Goal: Transaction & Acquisition: Subscribe to service/newsletter

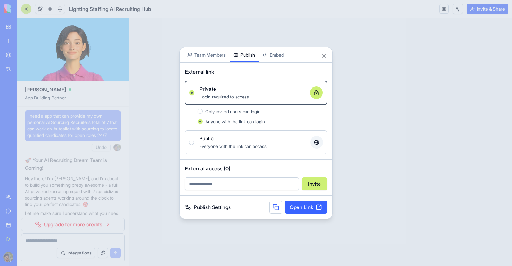
scroll to position [13785, 0]
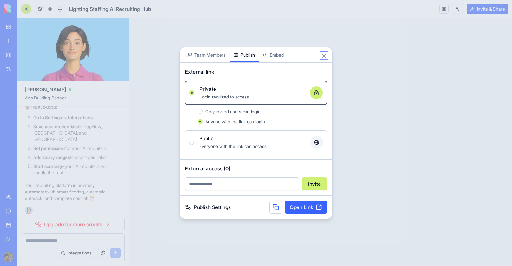
click at [325, 56] on button "Close" at bounding box center [324, 55] width 6 height 6
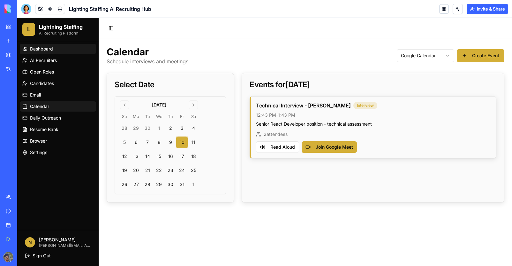
click at [48, 52] on link "Dashboard" at bounding box center [58, 49] width 76 height 10
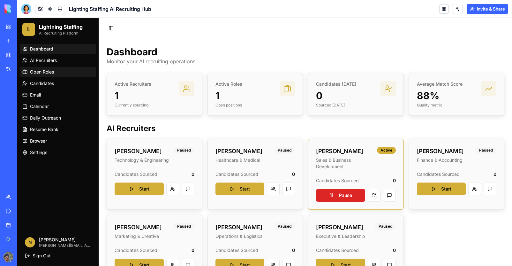
click at [50, 74] on span "Open Roles" at bounding box center [42, 72] width 24 height 6
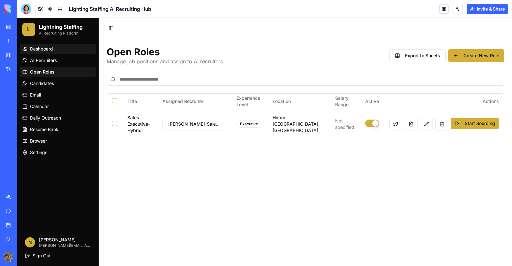
click at [37, 50] on span "Dashboard" at bounding box center [41, 49] width 23 height 6
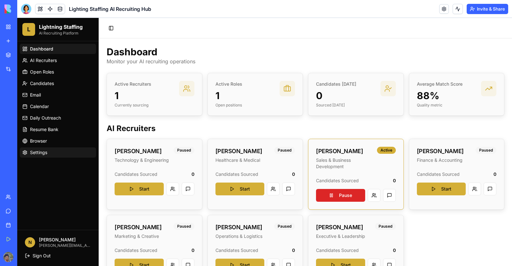
click at [39, 154] on span "Settings" at bounding box center [38, 152] width 17 height 6
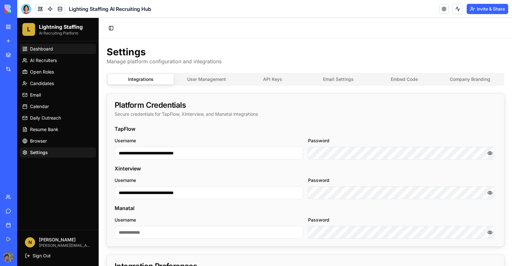
click at [46, 52] on span "Dashboard" at bounding box center [41, 49] width 23 height 6
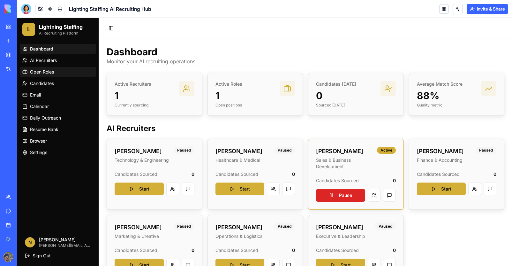
click at [49, 74] on span "Open Roles" at bounding box center [42, 72] width 24 height 6
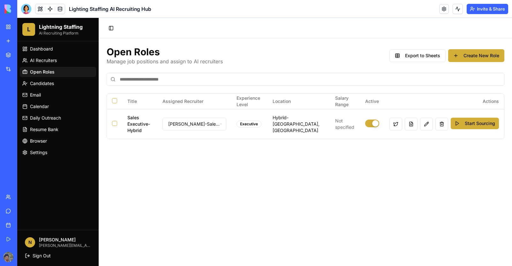
click at [161, 155] on main "Open Roles Manage job positions and assign to AI recruiters Export to Sheets Cr…" at bounding box center [305, 151] width 413 height 227
click at [146, 182] on main "Open Roles Manage job positions and assign to AI recruiters Export to Sheets Cr…" at bounding box center [305, 151] width 413 height 227
click at [51, 49] on span "Dashboard" at bounding box center [41, 49] width 23 height 6
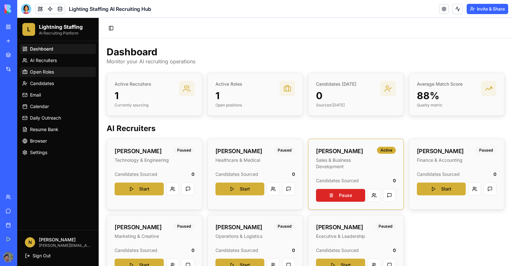
click at [52, 72] on span "Open Roles" at bounding box center [42, 72] width 24 height 6
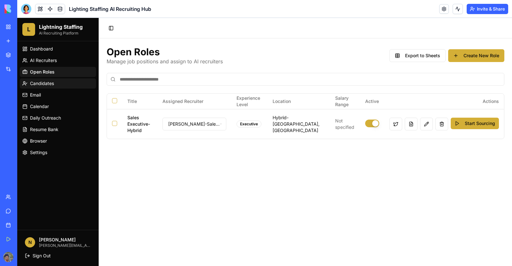
click at [48, 83] on span "Candidates" at bounding box center [42, 83] width 24 height 6
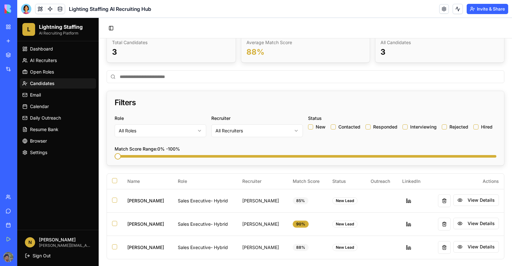
scroll to position [40, 0]
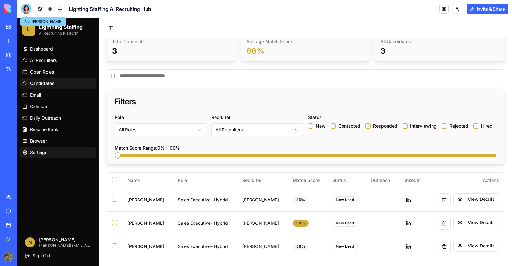
click at [51, 154] on link "Settings" at bounding box center [58, 152] width 76 height 10
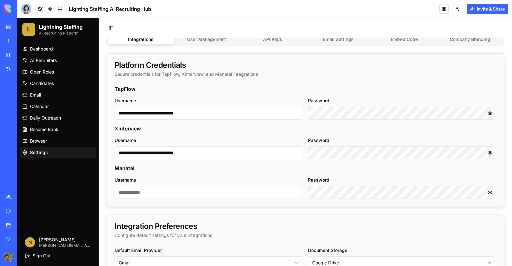
click at [29, 253] on span "Business Trial 5 days left" at bounding box center [31, 256] width 28 height 13
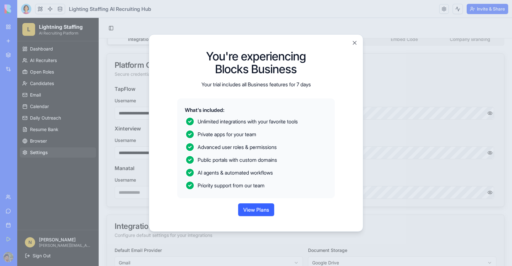
click at [252, 211] on button "View Plans" at bounding box center [256, 209] width 36 height 13
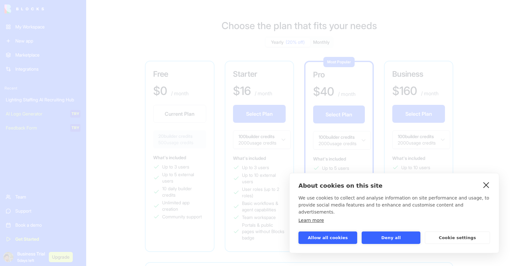
click at [486, 190] on link "close" at bounding box center [486, 184] width 10 height 10
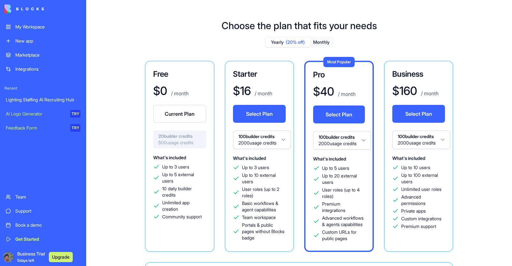
click at [266, 112] on button "Select Plan" at bounding box center [259, 114] width 53 height 18
click at [314, 42] on button "Monthly" at bounding box center [321, 42] width 22 height 9
click at [320, 41] on button "Monthly" at bounding box center [321, 42] width 22 height 9
click at [321, 44] on button "Monthly" at bounding box center [321, 42] width 22 height 9
click at [259, 113] on button "Select Plan" at bounding box center [259, 114] width 53 height 18
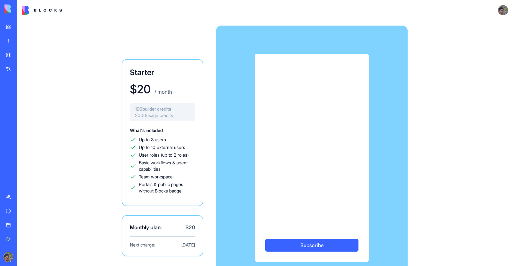
click at [390, 140] on div "Subscribe" at bounding box center [311, 158] width 191 height 208
click at [245, 127] on div "Subscribe" at bounding box center [311, 158] width 191 height 208
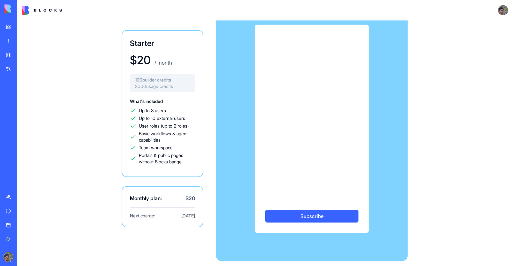
click at [273, 214] on button "Subscribe" at bounding box center [311, 215] width 93 height 13
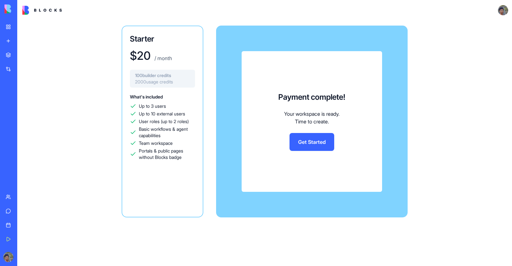
click at [119, 235] on div "Starter $ 20 / month 100 builder credits 2000 usage credits What's included Up …" at bounding box center [264, 142] width 495 height 245
click at [298, 145] on link "Get Started" at bounding box center [311, 142] width 45 height 18
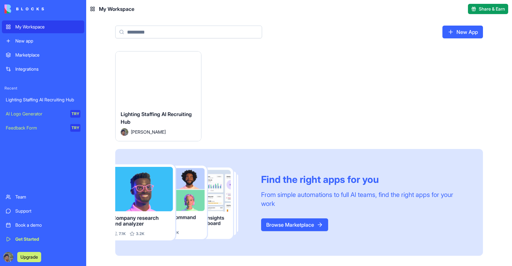
click at [148, 104] on div "Launch" at bounding box center [159, 78] width 86 height 54
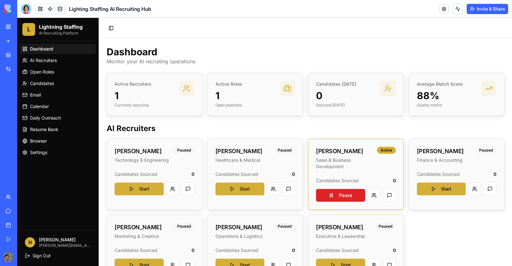
click at [43, 49] on span "Dashboard" at bounding box center [41, 49] width 23 height 6
click at [42, 59] on span "AI Recruiters" at bounding box center [43, 60] width 27 height 6
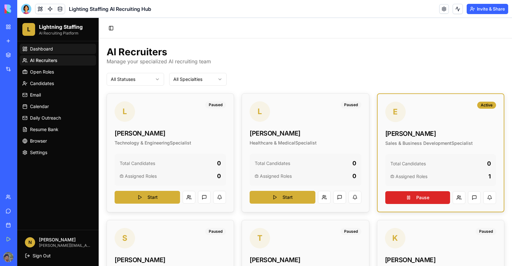
click at [33, 46] on span "Dashboard" at bounding box center [41, 49] width 23 height 6
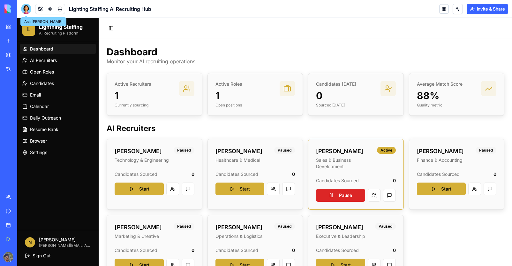
click at [25, 11] on div at bounding box center [26, 9] width 10 height 10
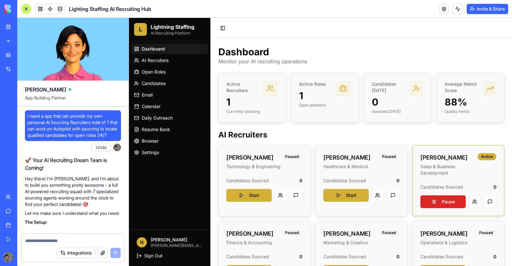
scroll to position [13739, 0]
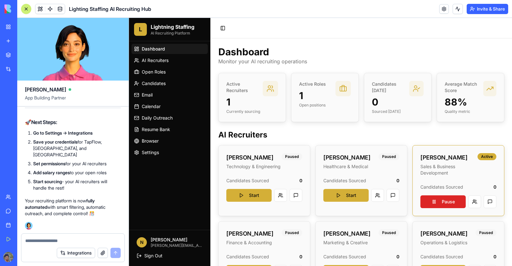
click at [46, 240] on textarea at bounding box center [72, 240] width 95 height 6
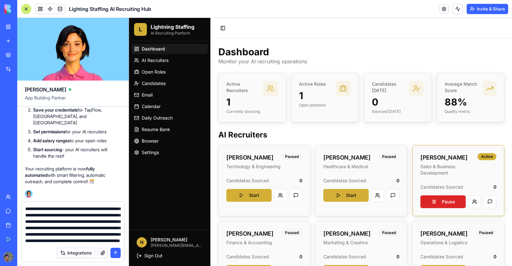
type textarea "**********"
click at [116, 253] on button "submit" at bounding box center [115, 252] width 10 height 10
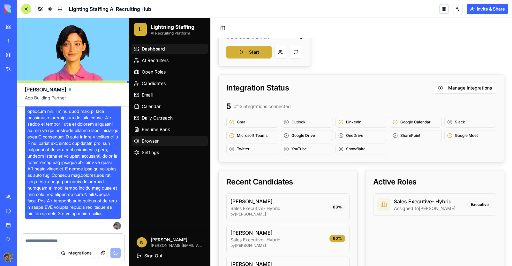
scroll to position [322, 0]
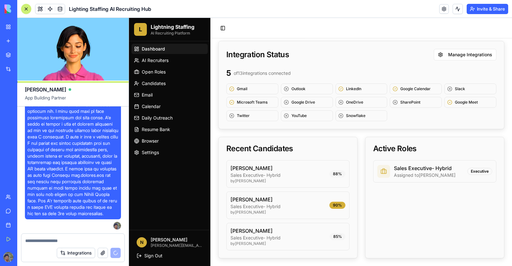
click at [169, 188] on div "Dashboard AI Recruiters Open Roles Candidates Email Calendar Daily Outreach Res…" at bounding box center [169, 135] width 81 height 188
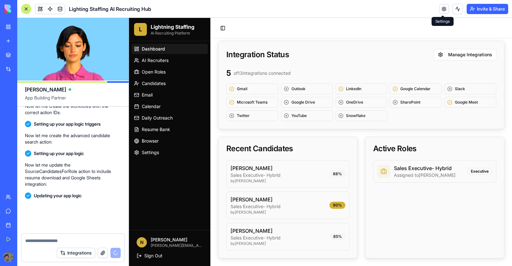
scroll to position [15623, 0]
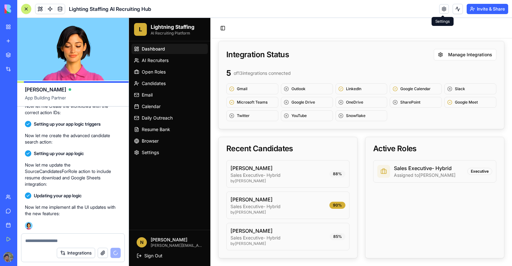
click at [8, 171] on div "Marketplace Integrations Recent Lighting Staffing AI Recruiting Hub AI Logo Gen…" at bounding box center [8, 119] width 13 height 140
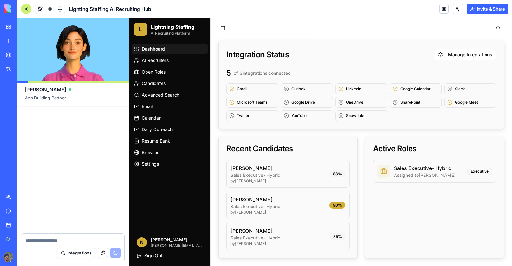
scroll to position [17805, 0]
